Goal: Task Accomplishment & Management: Manage account settings

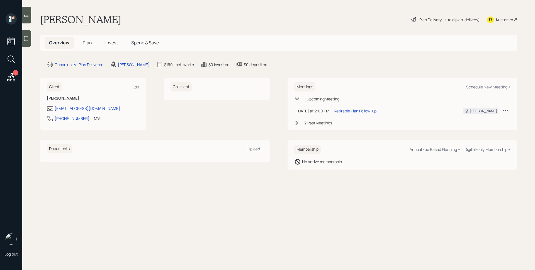
click at [505, 110] on icon at bounding box center [505, 110] width 4 height 1
click at [494, 120] on div "Reschedule" at bounding box center [488, 120] width 40 height 5
click at [148, 64] on div "Set advisor" at bounding box center [143, 65] width 20 height 6
